Goal: Information Seeking & Learning: Learn about a topic

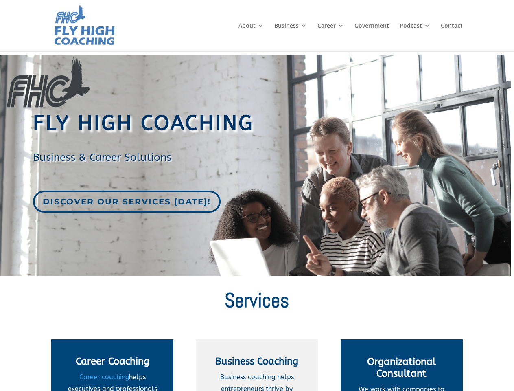
click at [257, 195] on div "Discover our services [DATE]!" at bounding box center [251, 201] width 437 height 22
click at [112, 365] on span "Career Coaching" at bounding box center [113, 360] width 74 height 11
click at [257, 365] on span "Business Coaching" at bounding box center [256, 360] width 83 height 11
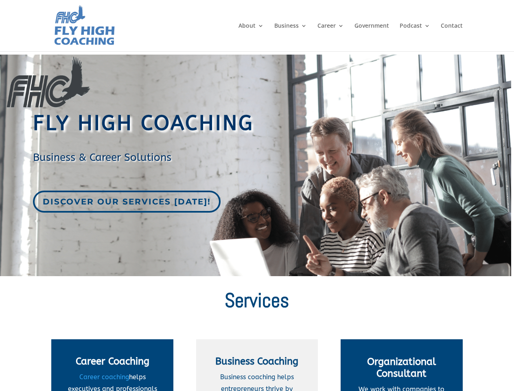
click at [402, 365] on span "Organizational Consultant" at bounding box center [401, 367] width 69 height 23
click at [257, 195] on div "Discover our services [DATE]!" at bounding box center [251, 201] width 437 height 22
click at [112, 365] on span "Career Coaching" at bounding box center [113, 360] width 74 height 11
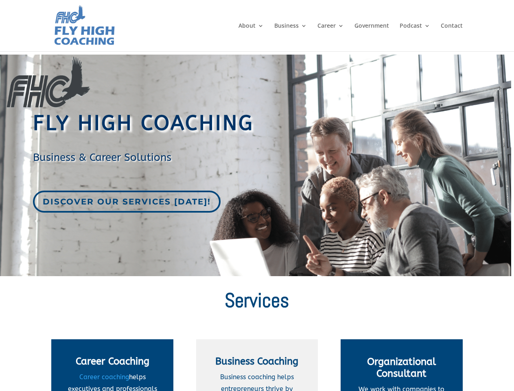
click at [257, 365] on span "Business Coaching" at bounding box center [256, 360] width 83 height 11
click at [402, 365] on span "Organizational Consultant" at bounding box center [401, 367] width 69 height 23
